Goal: Information Seeking & Learning: Learn about a topic

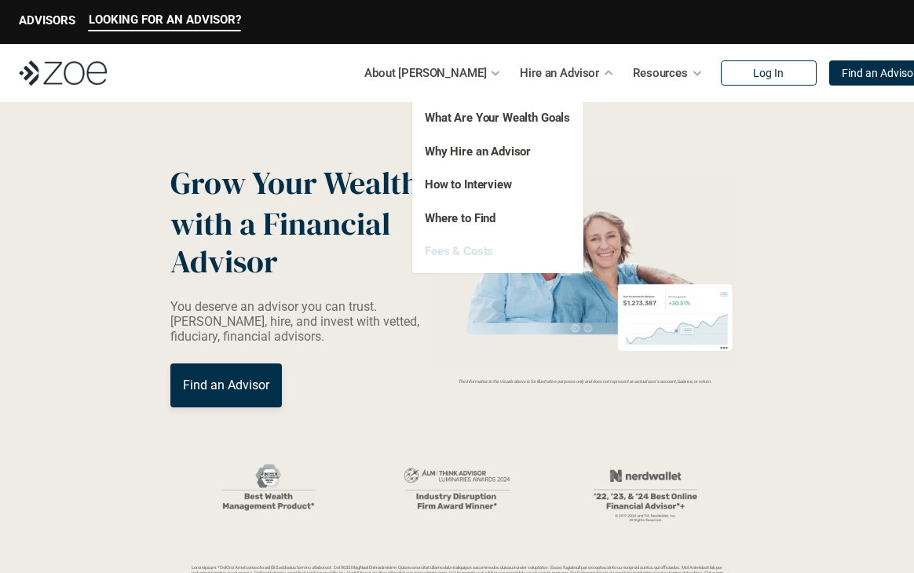
click at [479, 252] on link "Fees & Costs" at bounding box center [459, 251] width 68 height 14
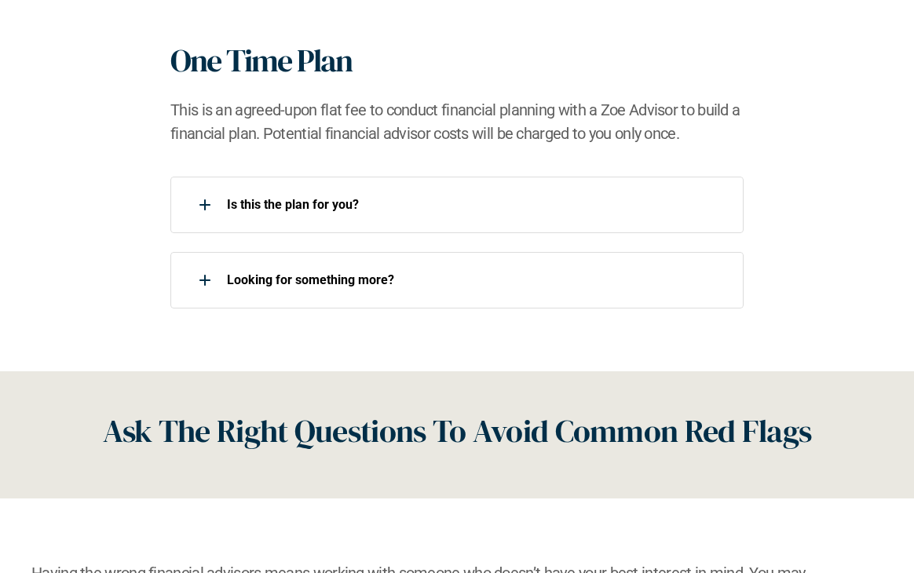
scroll to position [1916, 0]
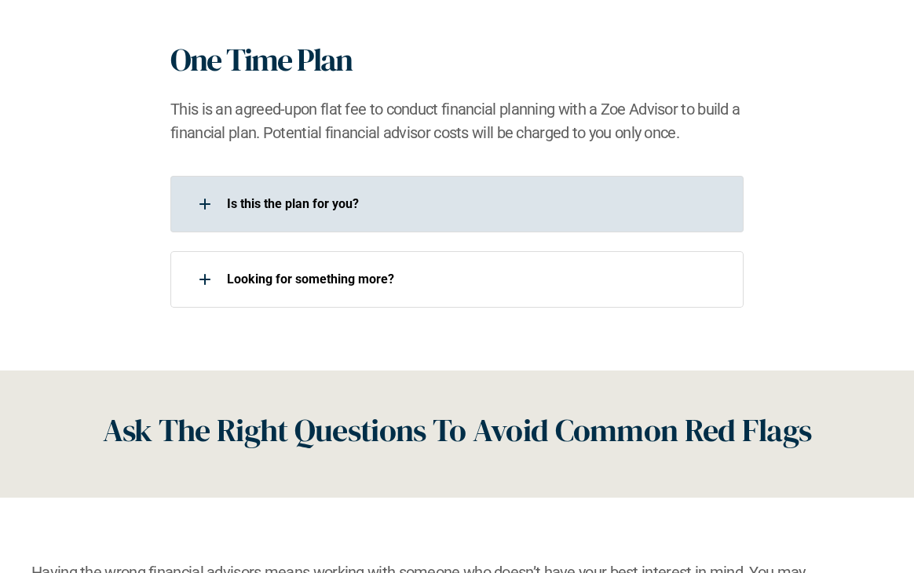
click at [470, 218] on div "Is this the plan for you?​" at bounding box center [447, 203] width 554 height 31
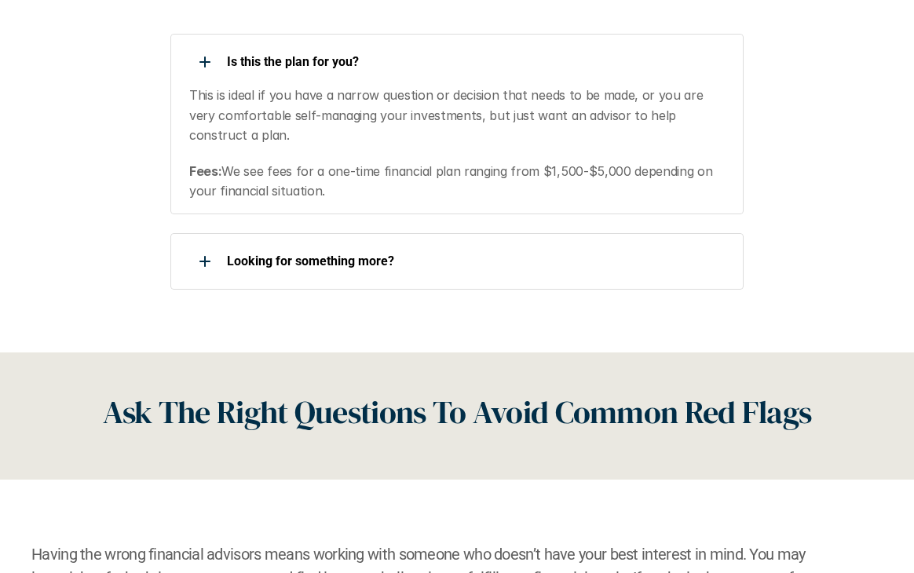
scroll to position [2072, 0]
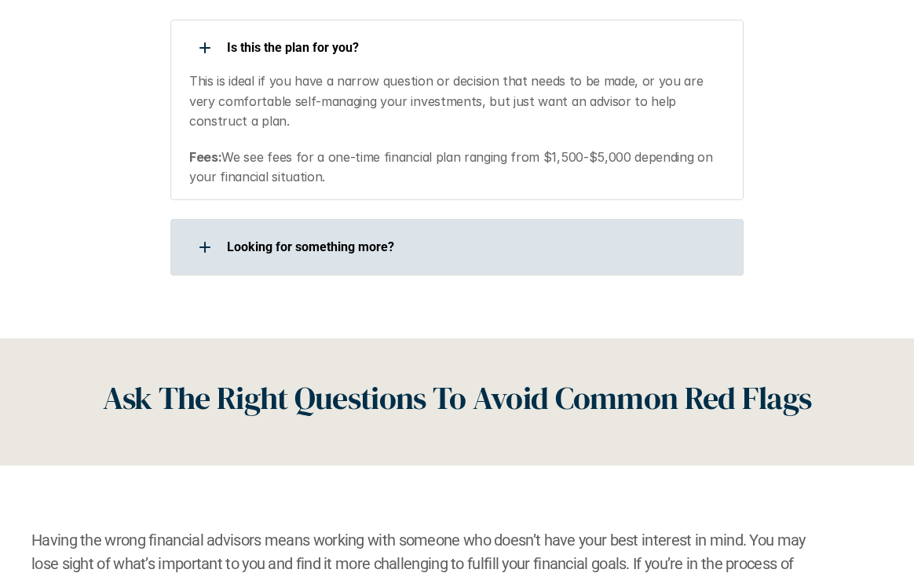
click at [470, 254] on p "Looking for something more?​" at bounding box center [476, 246] width 498 height 15
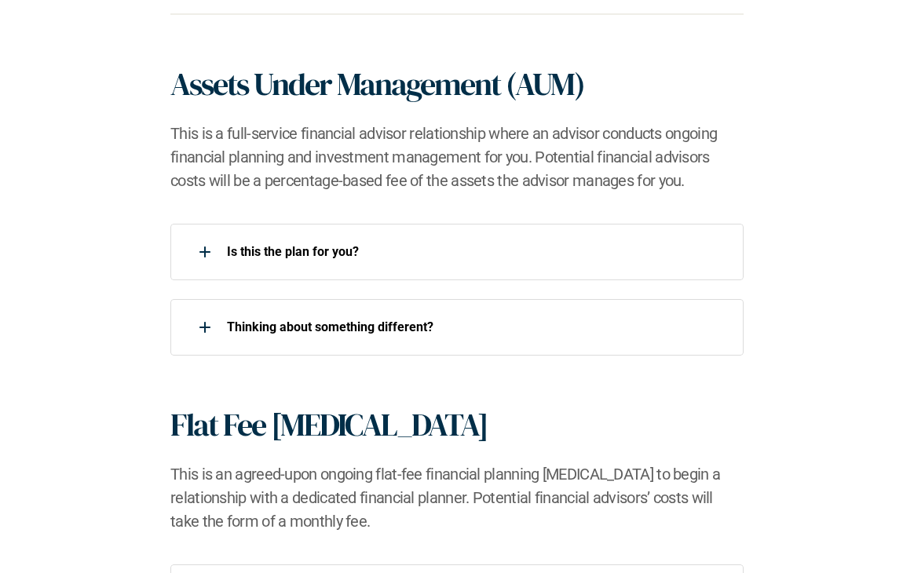
scroll to position [1211, 0]
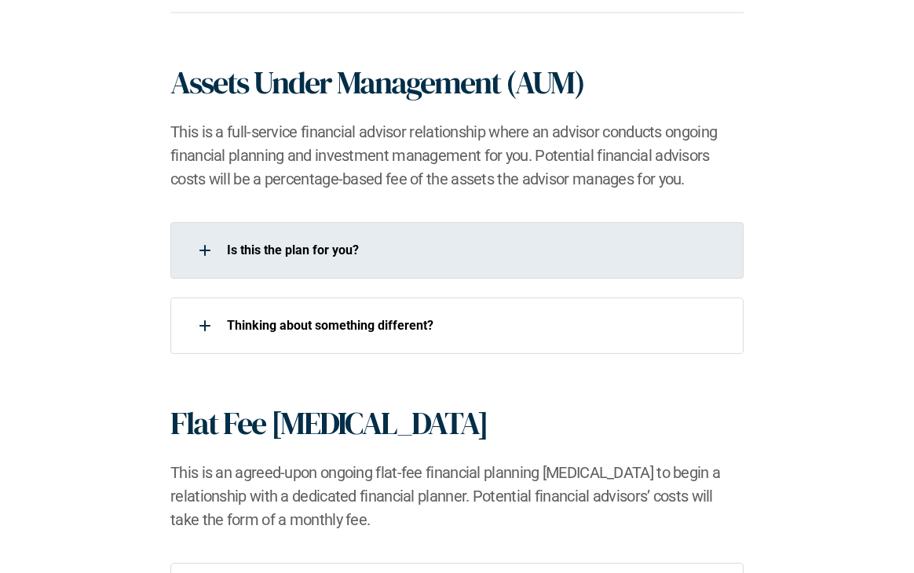
click at [469, 260] on div "Is this the plan for you?​" at bounding box center [447, 250] width 554 height 31
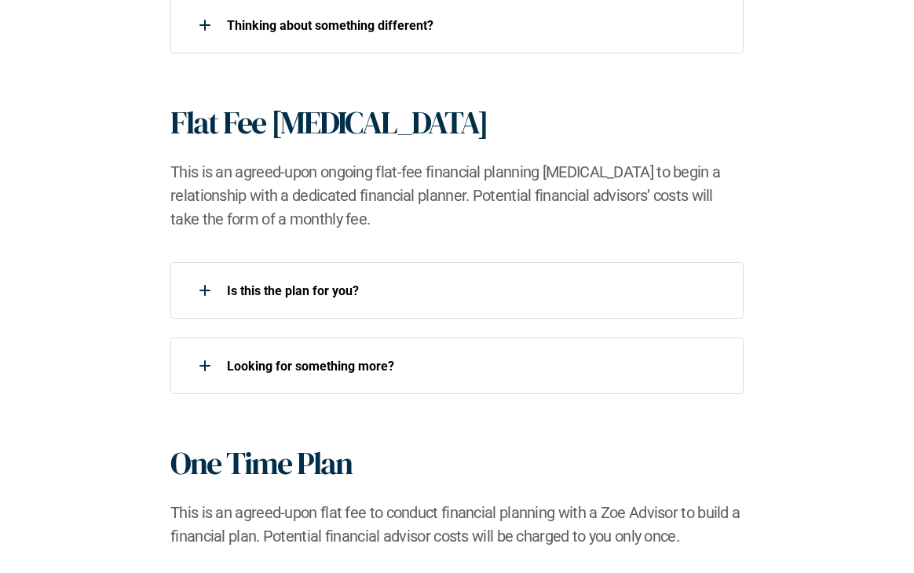
scroll to position [1722, 0]
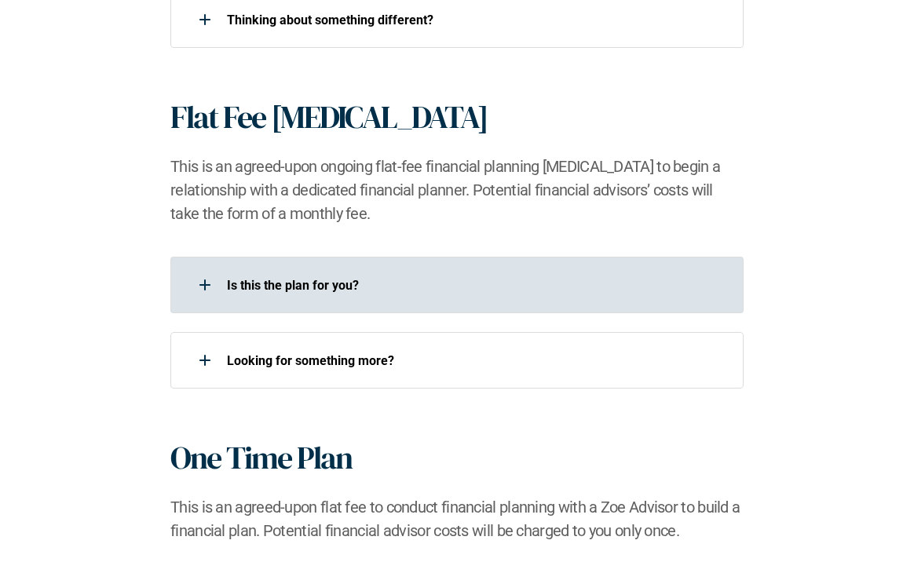
click at [538, 269] on div "Is this the plan for you?​" at bounding box center [447, 284] width 554 height 31
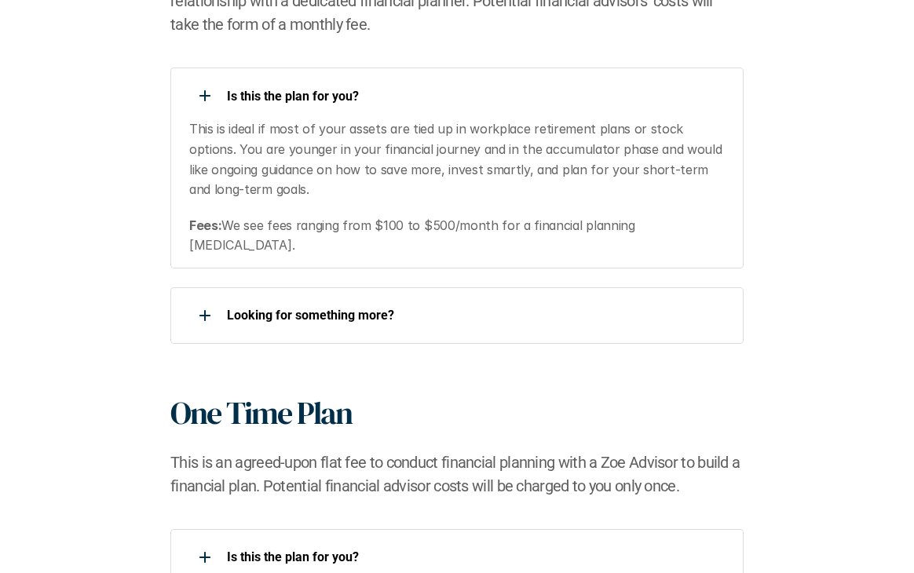
scroll to position [1913, 0]
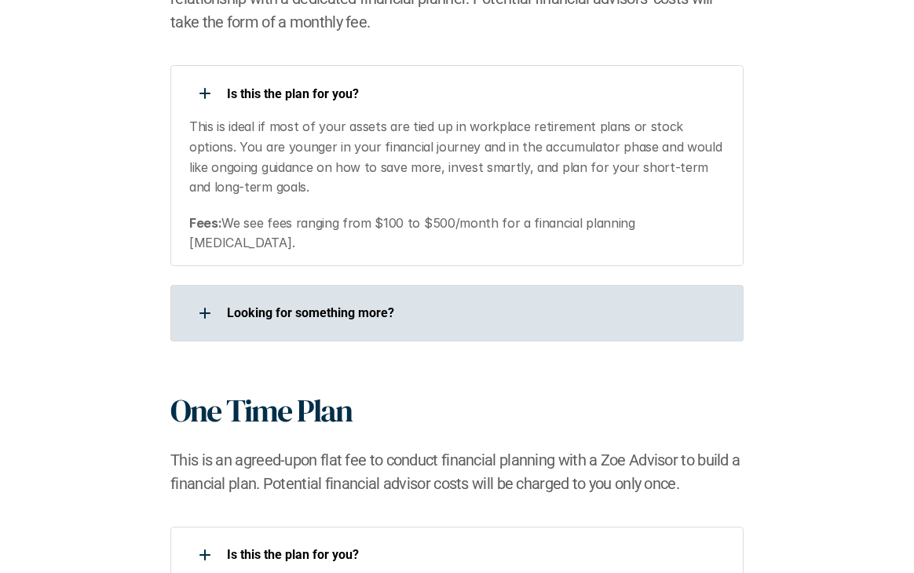
click at [345, 298] on div "Looking for something more?​" at bounding box center [447, 313] width 554 height 31
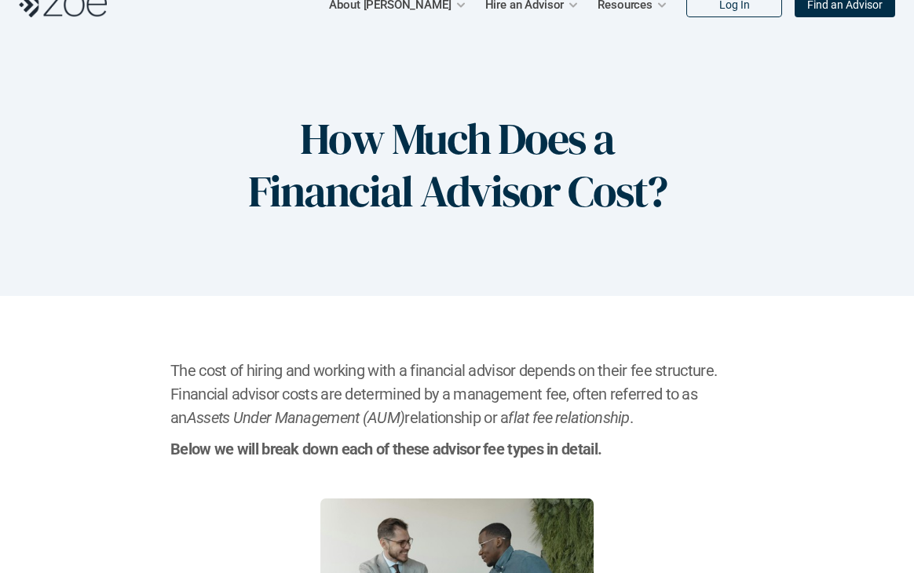
scroll to position [0, 0]
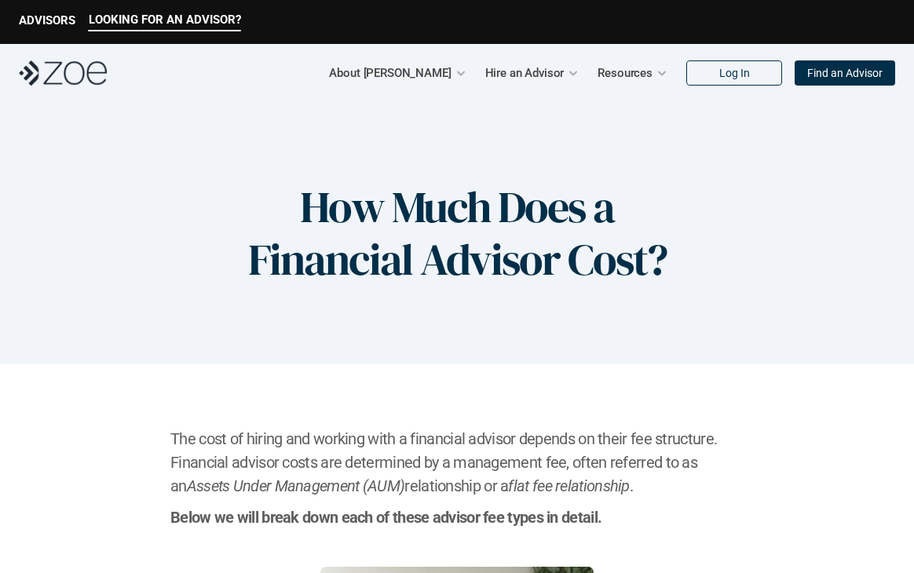
click at [890, 63] on link "Find an Advisor" at bounding box center [845, 72] width 100 height 25
